Goal: Information Seeking & Learning: Learn about a topic

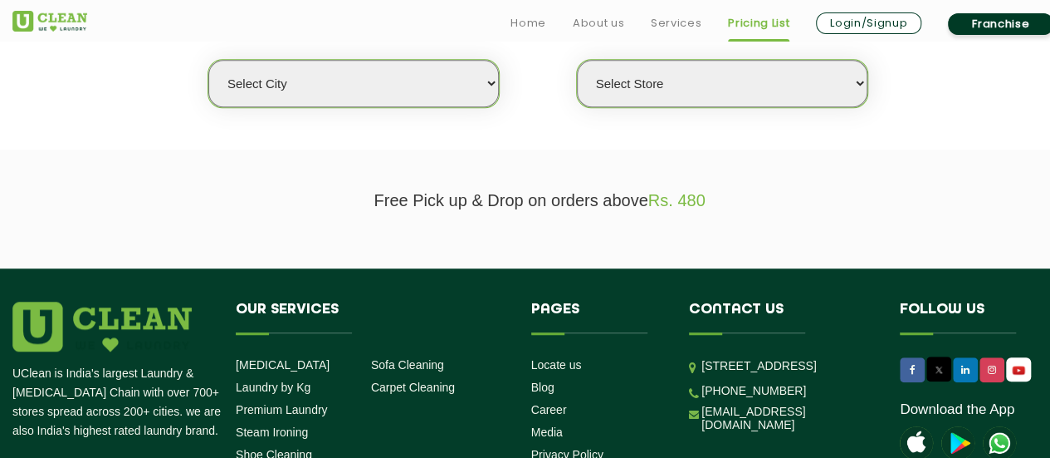
scroll to position [463, 0]
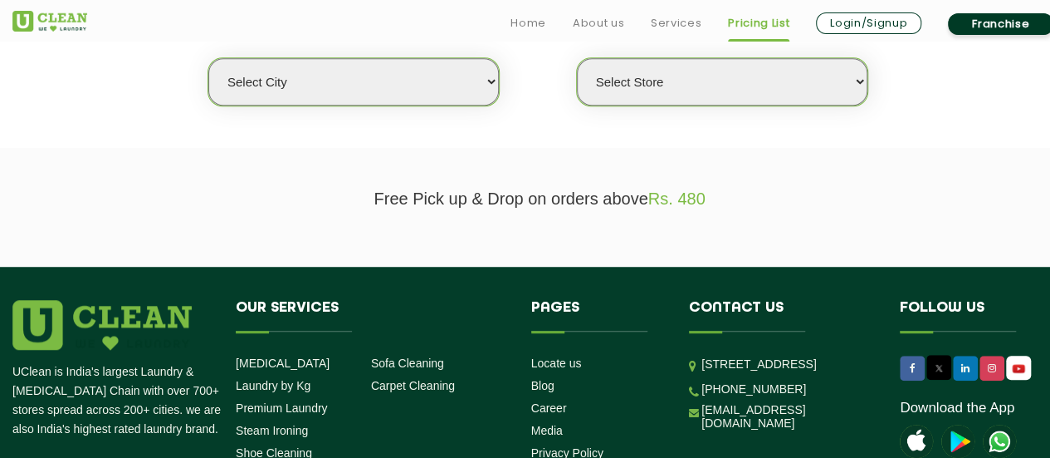
drag, startPoint x: 1055, startPoint y: 54, endPoint x: 1062, endPoint y: 230, distance: 176.2
click at [497, 82] on select "Select city [GEOGRAPHIC_DATA] [GEOGRAPHIC_DATA] [GEOGRAPHIC_DATA] [GEOGRAPHIC_D…" at bounding box center [353, 81] width 291 height 47
select select "68"
click at [208, 58] on select "Select city [GEOGRAPHIC_DATA] [GEOGRAPHIC_DATA] [GEOGRAPHIC_DATA] [GEOGRAPHIC_D…" at bounding box center [353, 81] width 291 height 47
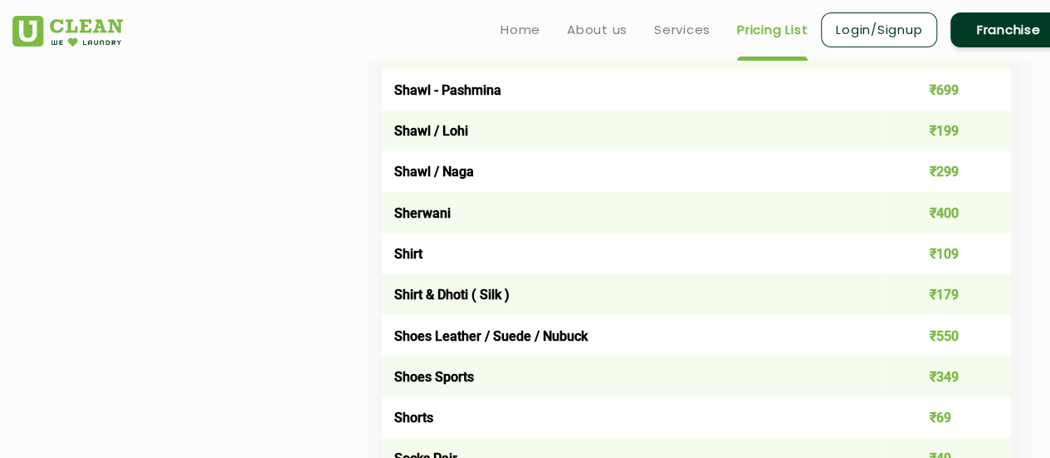
scroll to position [2277, 0]
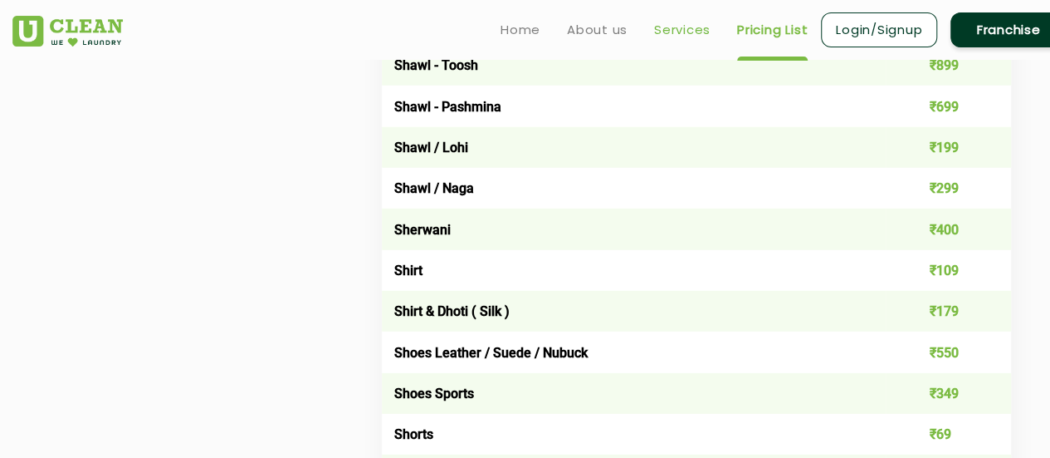
click at [684, 33] on link "Services" at bounding box center [682, 30] width 56 height 20
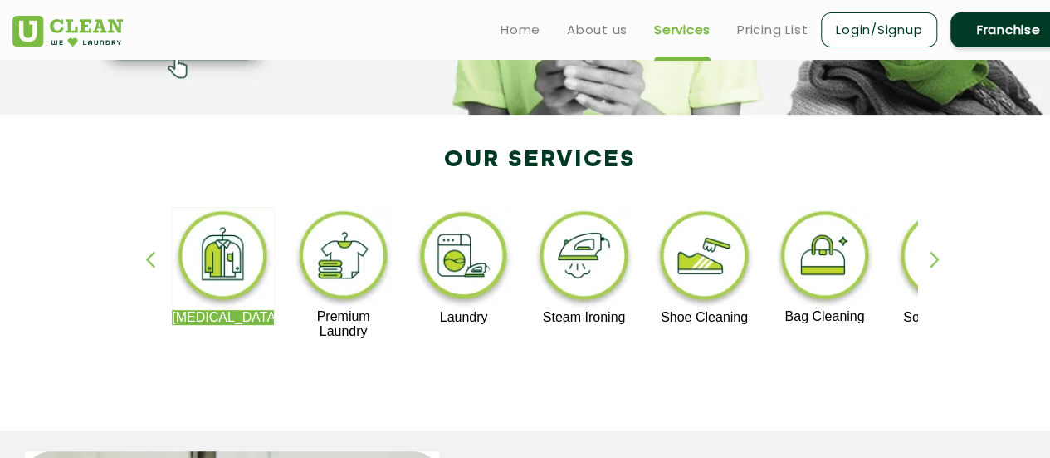
scroll to position [263, 0]
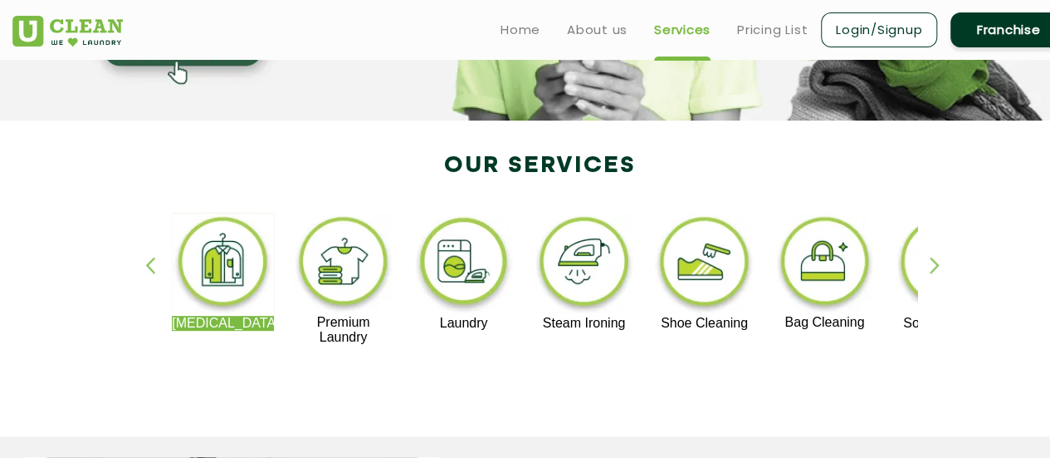
click at [941, 265] on div "button" at bounding box center [942, 280] width 25 height 46
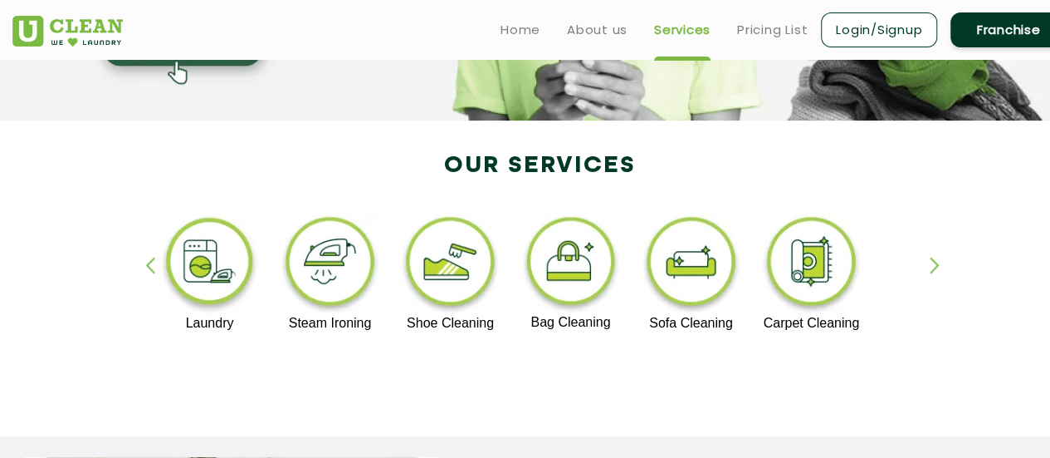
click at [439, 331] on div "[MEDICAL_DATA] Premium Laundry Laundry Steam Ironing Shoe Cleaning Bag Cleaning…" at bounding box center [927, 279] width 2038 height 132
click at [438, 290] on img at bounding box center [450, 264] width 102 height 103
